Goal: Information Seeking & Learning: Learn about a topic

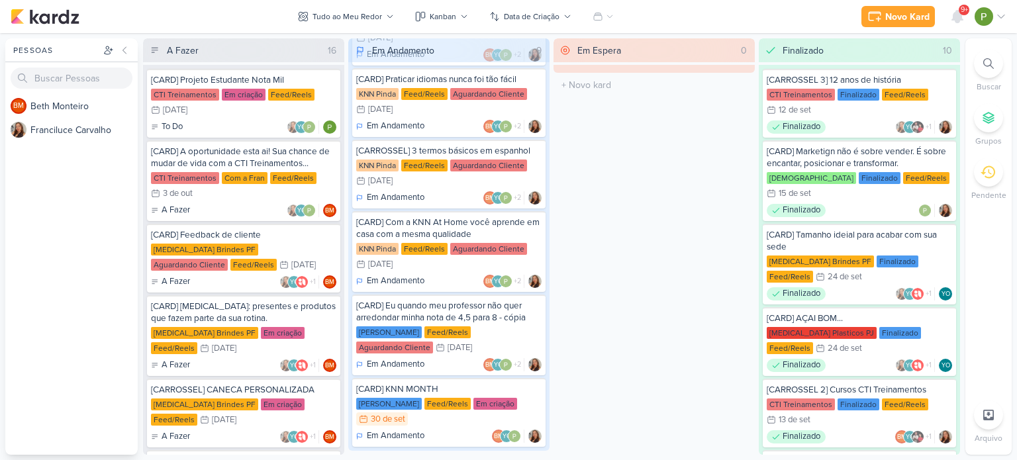
scroll to position [326, 0]
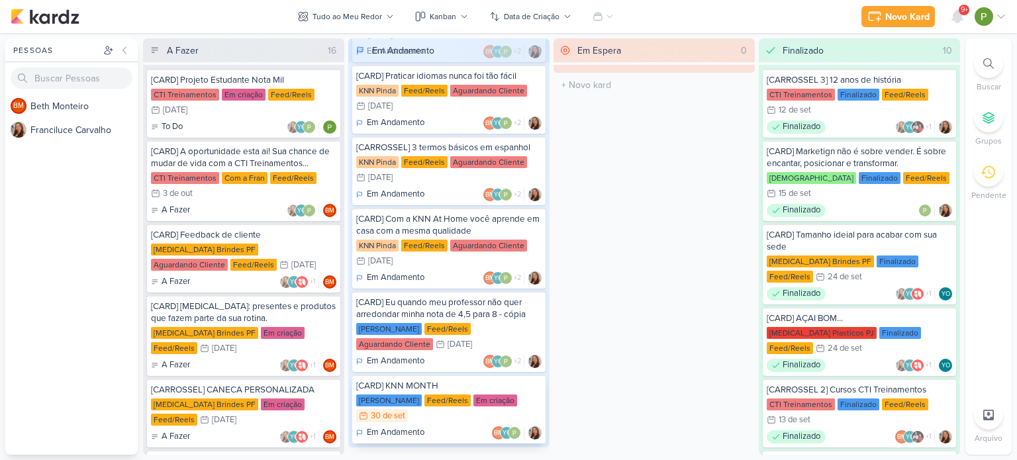
click at [474, 395] on div "Em criação" at bounding box center [496, 401] width 44 height 12
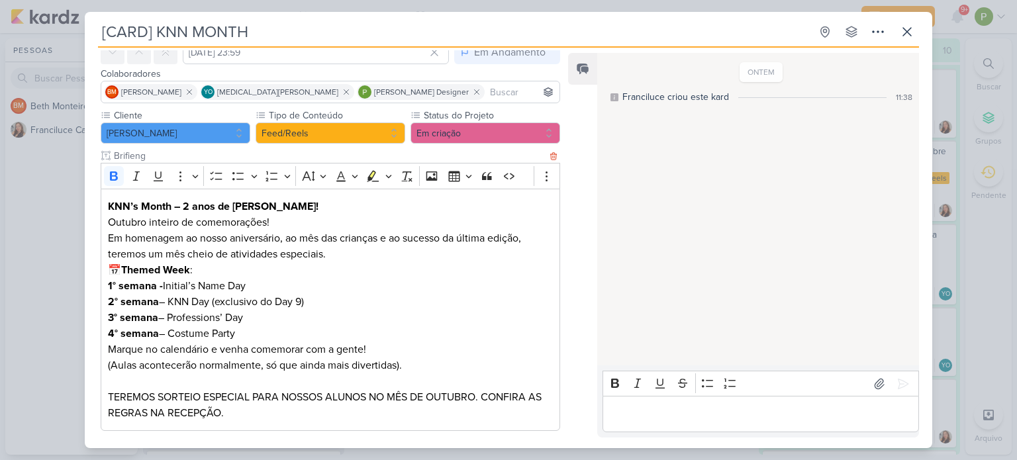
scroll to position [66, 0]
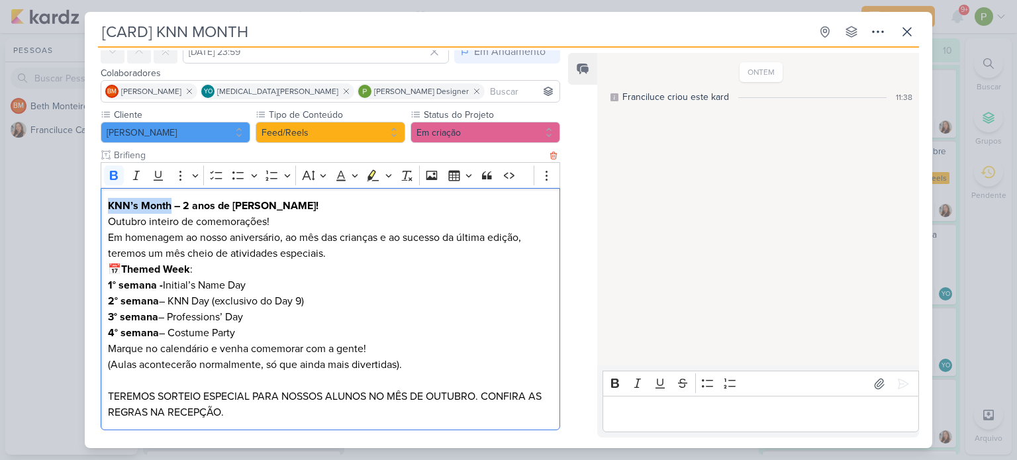
drag, startPoint x: 109, startPoint y: 205, endPoint x: 170, endPoint y: 199, distance: 61.3
click at [170, 199] on strong "KNN’s Month – 2 anos de [PERSON_NAME]!" at bounding box center [213, 205] width 211 height 13
copy strong "KNN’s Month"
drag, startPoint x: 185, startPoint y: 203, endPoint x: 297, endPoint y: 203, distance: 111.9
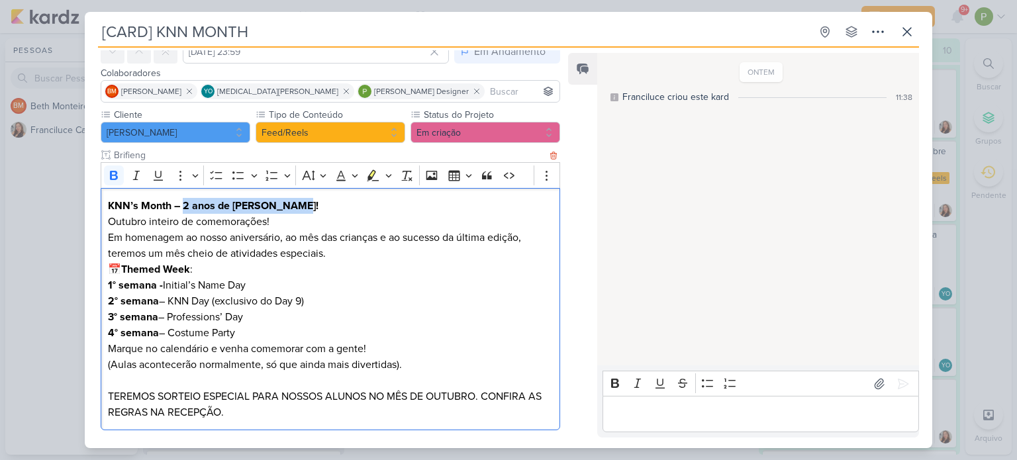
click at [297, 203] on p "KNN’s Month – 2 anos de [PERSON_NAME]! Outubro inteiro de comemorações! Em home…" at bounding box center [330, 230] width 445 height 64
copy strong "2 anos de [PERSON_NAME]!"
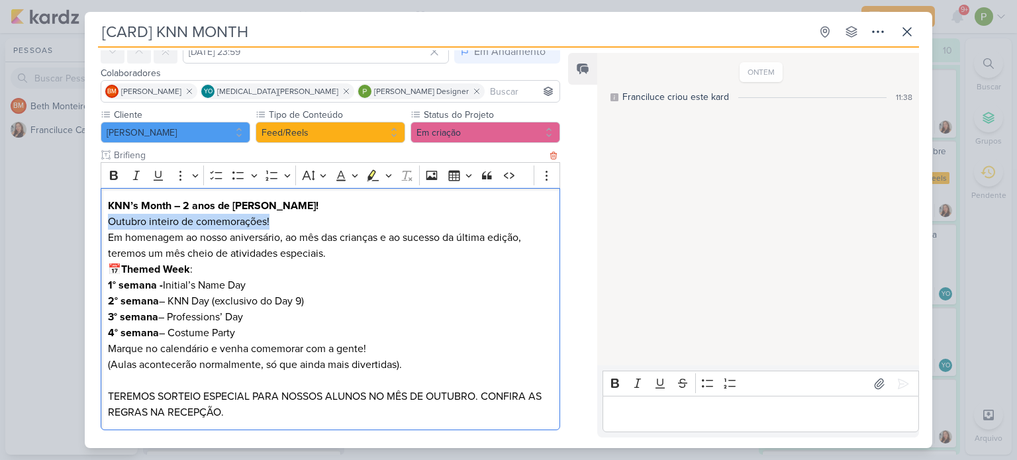
drag, startPoint x: 109, startPoint y: 222, endPoint x: 271, endPoint y: 217, distance: 162.4
click at [271, 217] on p "KNN’s Month – 2 anos de [PERSON_NAME]! Outubro inteiro de comemorações! Em home…" at bounding box center [330, 230] width 445 height 64
copy p "Outubro inteiro de comemorações!"
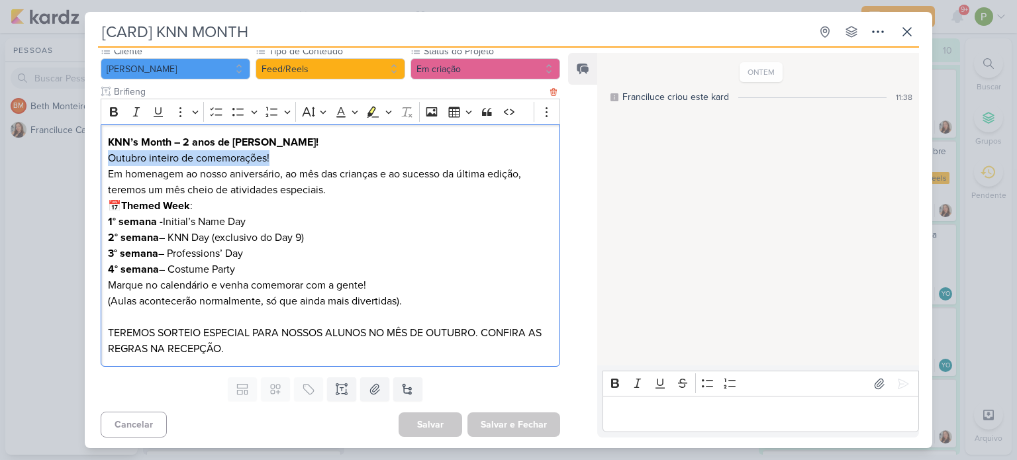
scroll to position [132, 0]
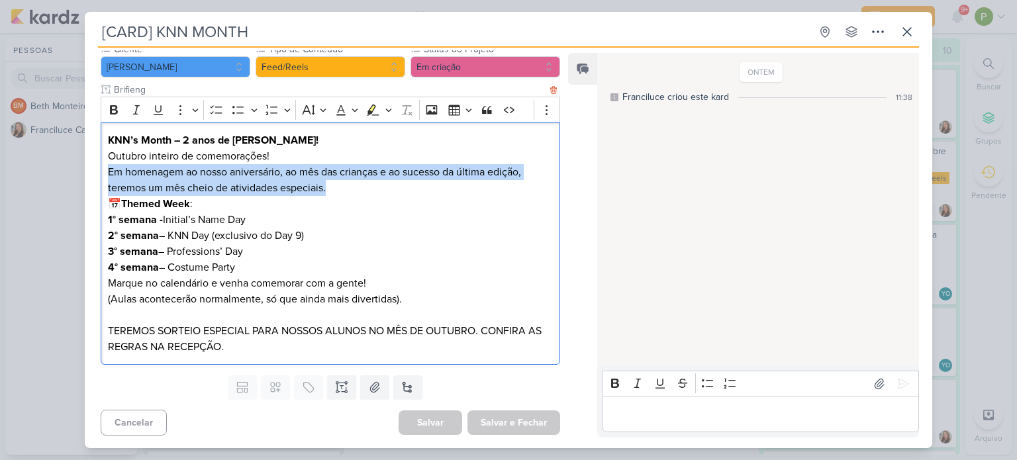
drag, startPoint x: 107, startPoint y: 168, endPoint x: 334, endPoint y: 195, distance: 228.9
click at [334, 195] on div "KNN’s Month – 2 anos de [PERSON_NAME]! Outubro inteiro de comemorações! Em home…" at bounding box center [331, 244] width 460 height 243
copy p "Em homenagem ao nosso aniversário, ao mês das crianças e ao sucesso da última e…"
